Goal: Task Accomplishment & Management: Complete application form

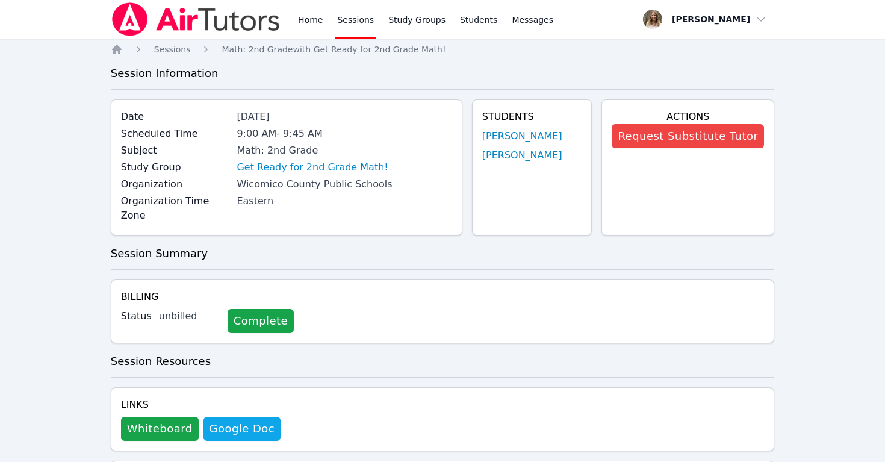
click at [354, 22] on link "Sessions" at bounding box center [356, 19] width 42 height 39
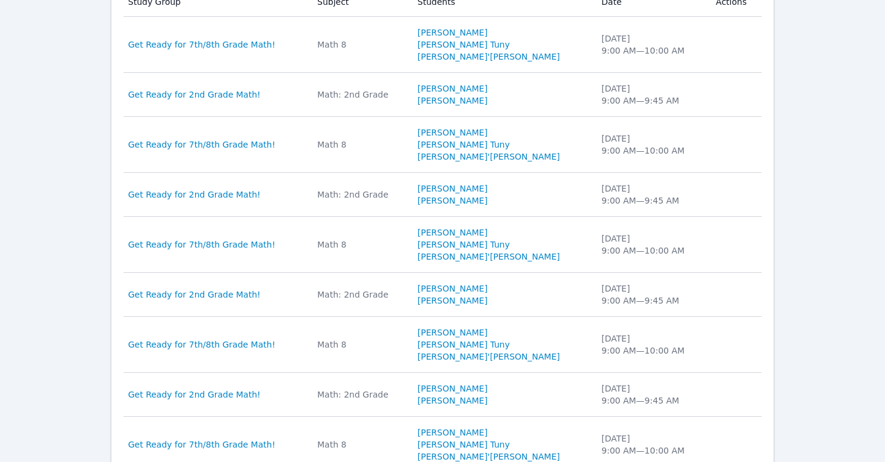
scroll to position [401, 0]
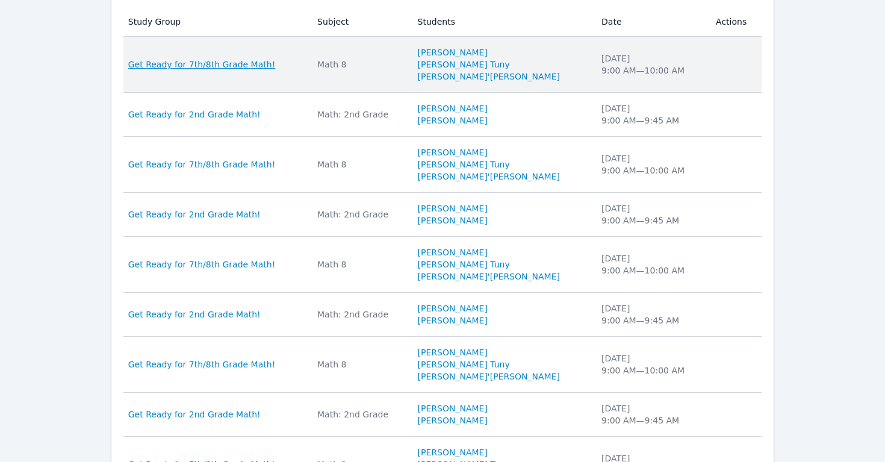
click at [212, 61] on span "Get Ready for 7th/8th Grade Math!" at bounding box center [201, 64] width 147 height 12
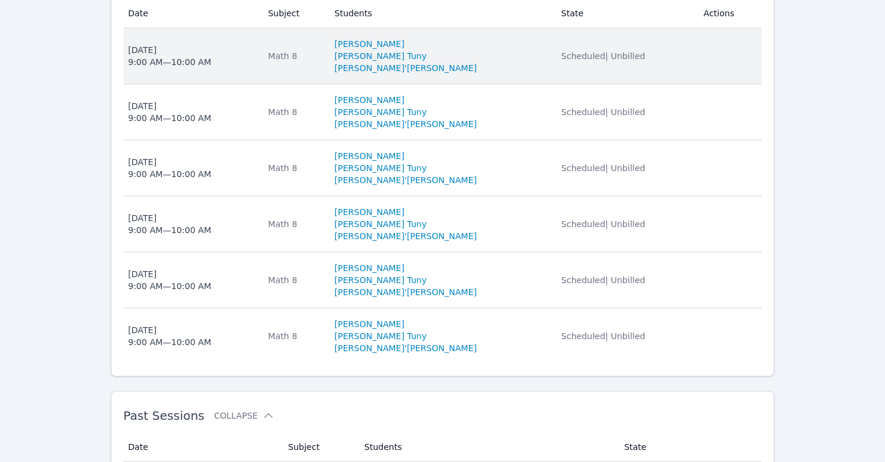
scroll to position [533, 0]
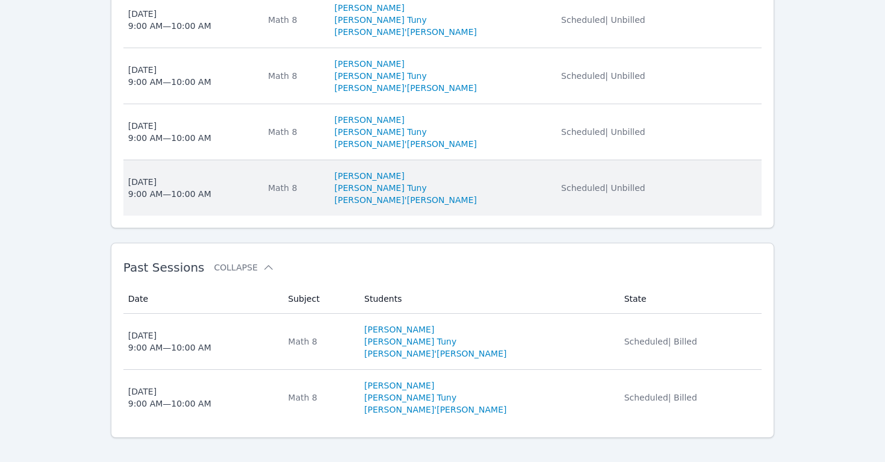
click at [180, 179] on div "[DATE] 9:00 AM — 10:00 AM" at bounding box center [169, 188] width 83 height 24
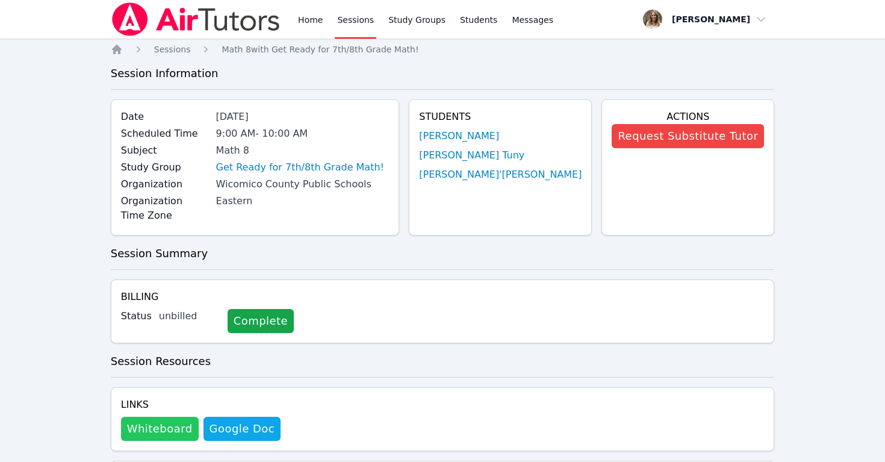
click at [156, 417] on button "Whiteboard" at bounding box center [160, 429] width 78 height 24
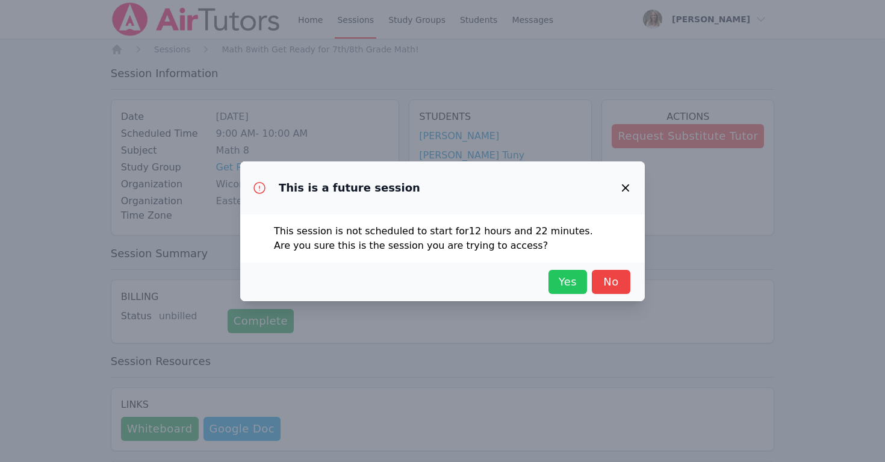
click at [575, 280] on span "Yes" at bounding box center [567, 281] width 26 height 17
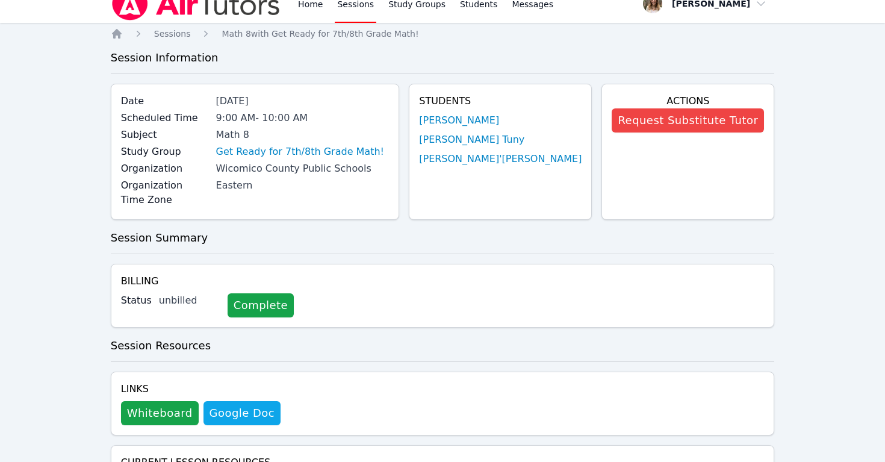
scroll to position [16, 0]
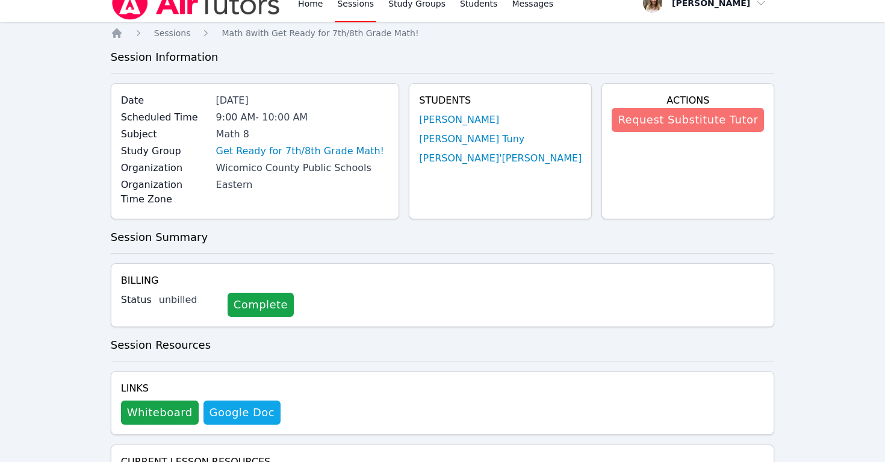
click at [677, 121] on button "Request Substitute Tutor" at bounding box center [688, 120] width 152 height 24
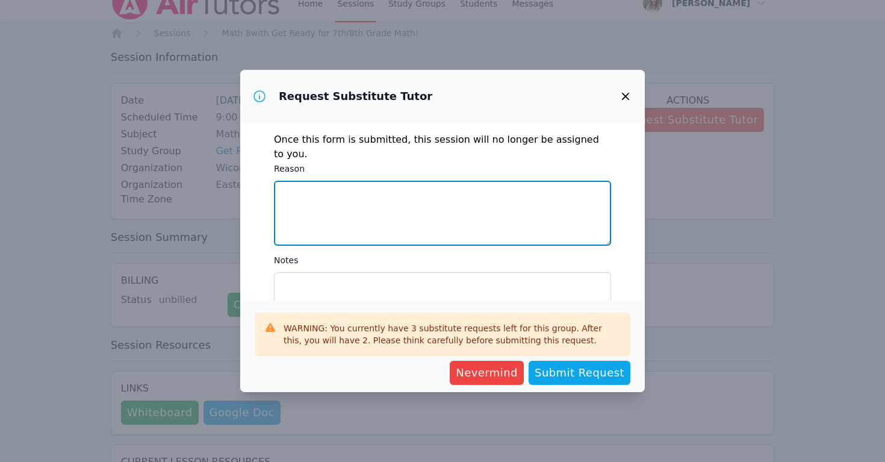
click at [327, 181] on textarea "Reason" at bounding box center [442, 213] width 337 height 65
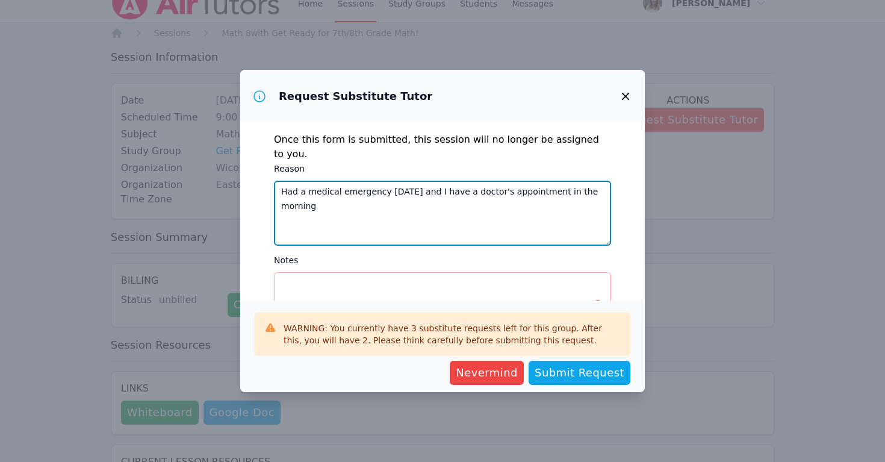
click at [285, 181] on textarea "Had a medical emergency [DATE] and I have a doctor's appointment in the morning" at bounding box center [442, 213] width 337 height 65
click at [474, 181] on textarea "My husband had a medical emergency [DATE] and I have a doctor's appointment in …" at bounding box center [442, 213] width 337 height 65
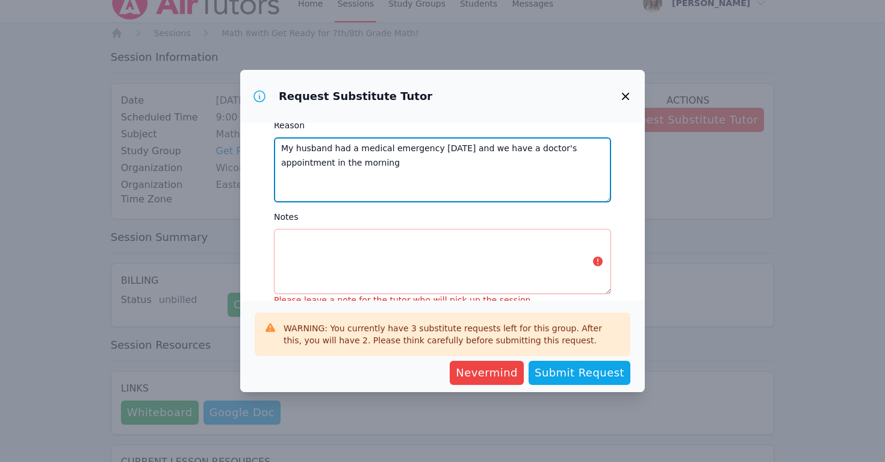
scroll to position [51, 0]
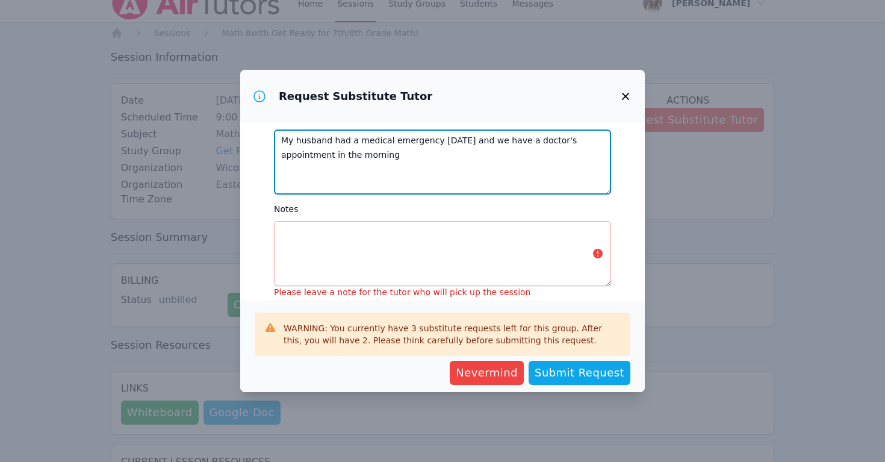
type textarea "My husband had a medical emergency [DATE] and we have a doctor's appointment in…"
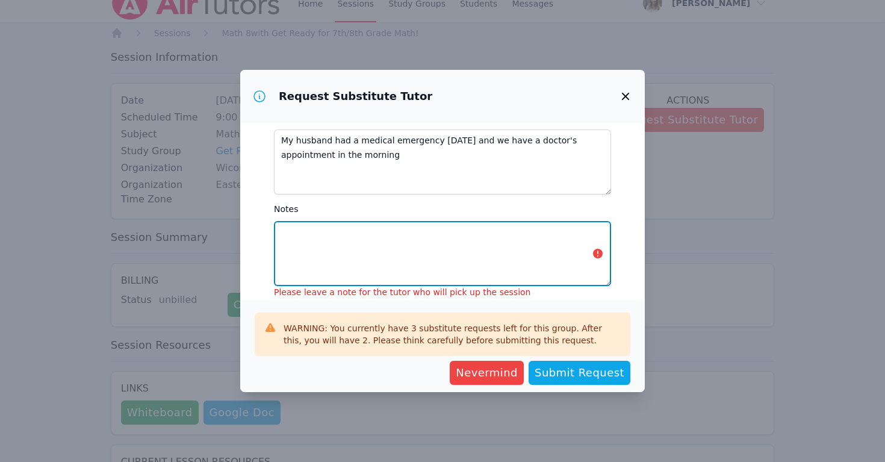
click at [321, 221] on textarea "Notes" at bounding box center [442, 253] width 337 height 65
click at [283, 221] on textarea "We are working on" at bounding box center [442, 253] width 337 height 65
click at [466, 221] on textarea "The whiteboard is set. We are working on" at bounding box center [442, 253] width 337 height 65
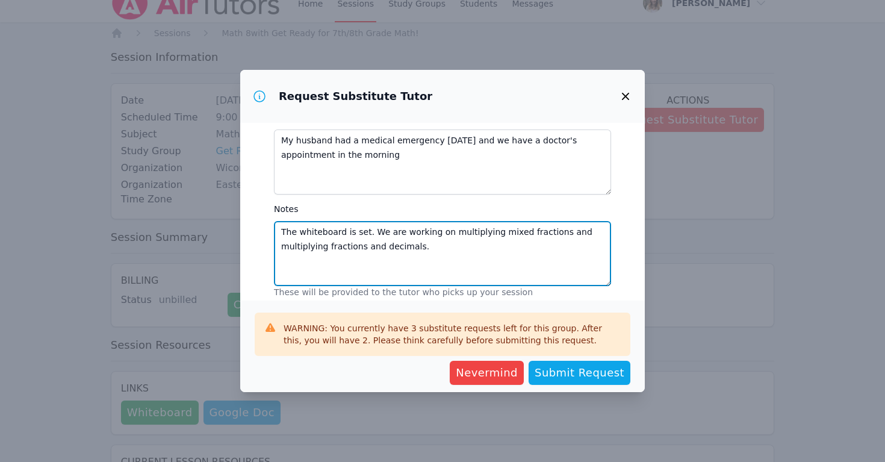
click at [373, 221] on textarea "The whiteboard is set. We are working on multiplying mixed fractions and multip…" at bounding box center [442, 253] width 337 height 65
click at [437, 233] on textarea "The whiteboard is set. We are working on multiplying mixed fractions and multip…" at bounding box center [442, 253] width 337 height 65
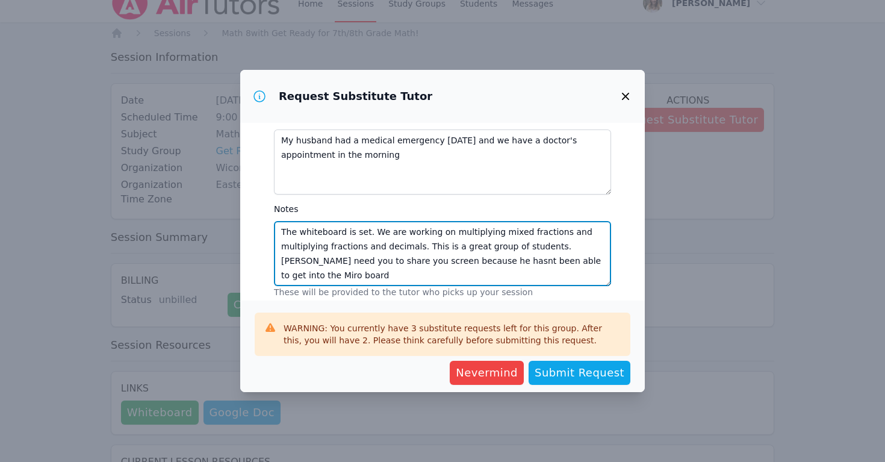
click at [463, 247] on textarea "The whiteboard is set. We are working on multiplying mixed fractions and multip…" at bounding box center [442, 253] width 337 height 65
click at [326, 258] on textarea "The whiteboard is set. We are working on multiplying mixed fractions and multip…" at bounding box center [442, 253] width 337 height 65
type textarea "The whiteboard is set. We are working on multiplying mixed fractions and multip…"
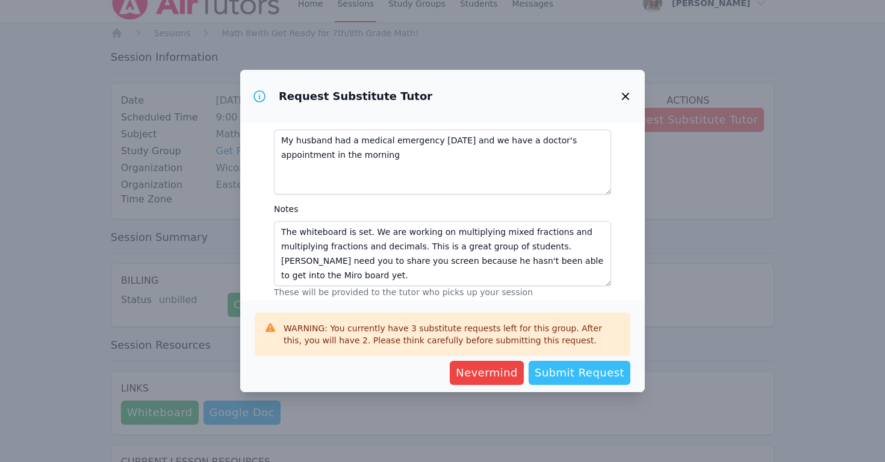
click at [577, 370] on span "Submit Request" at bounding box center [580, 372] width 90 height 17
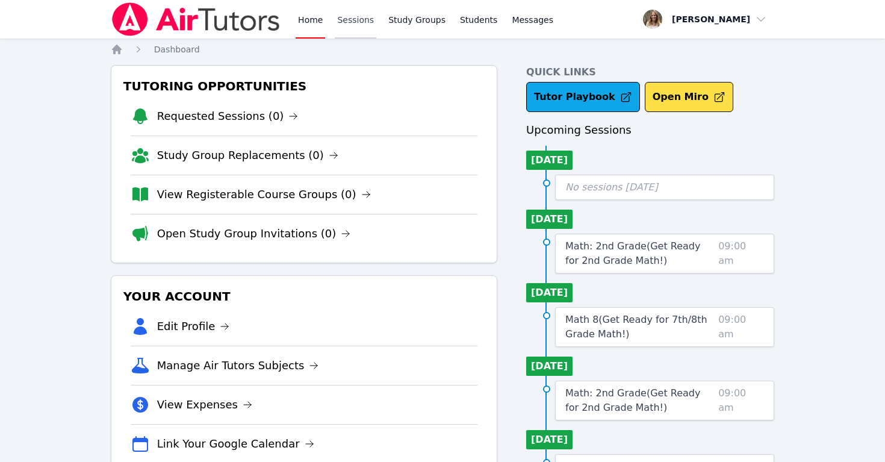
click at [344, 17] on link "Sessions" at bounding box center [356, 19] width 42 height 39
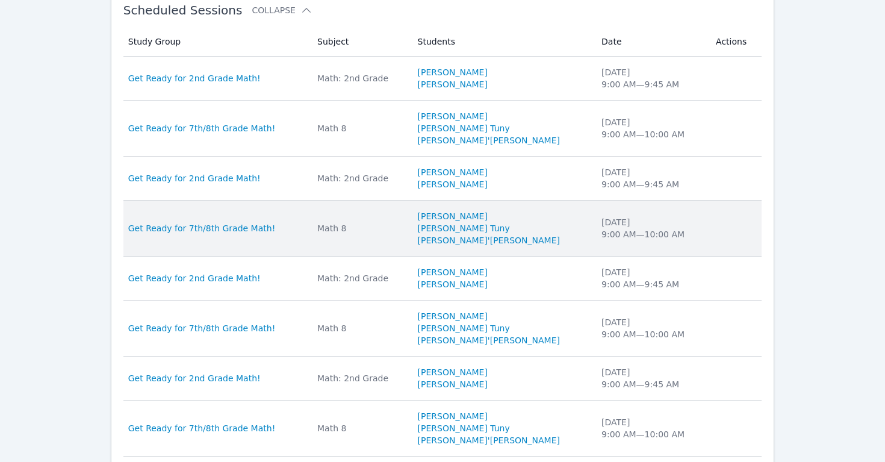
scroll to position [352, 0]
